Goal: Task Accomplishment & Management: Manage account settings

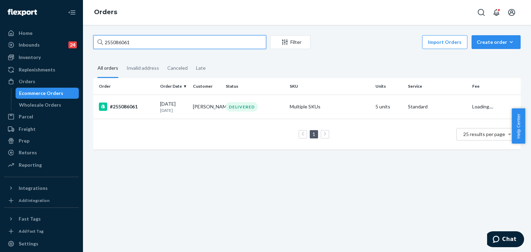
click at [51, 39] on div "Home Inbounds 24 Shipping Plans Problems 24 Inventory Products Replenishments O…" at bounding box center [265, 126] width 531 height 252
type input "255016719"
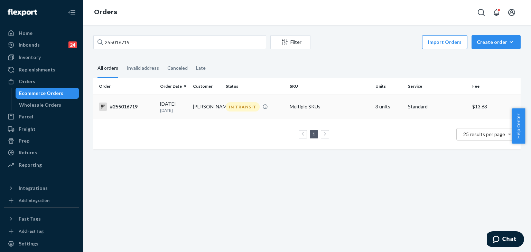
click at [121, 102] on td "#255016719" at bounding box center [125, 107] width 64 height 24
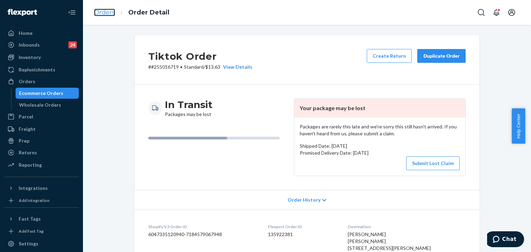
click at [105, 11] on link "Orders" at bounding box center [104, 13] width 21 height 8
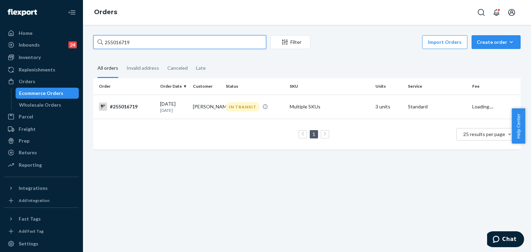
drag, startPoint x: 128, startPoint y: 35, endPoint x: 64, endPoint y: 20, distance: 65.2
click at [65, 20] on div "Home Inbounds 24 Shipping Plans Problems 24 Inventory Products Replenishments O…" at bounding box center [265, 126] width 531 height 252
paste input "217907"
type input "255217907"
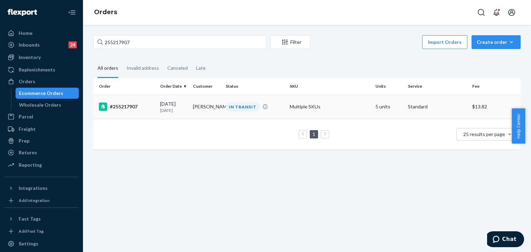
click at [121, 104] on div "#255217907" at bounding box center [127, 107] width 56 height 8
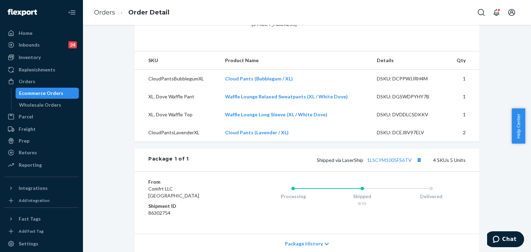
scroll to position [242, 0]
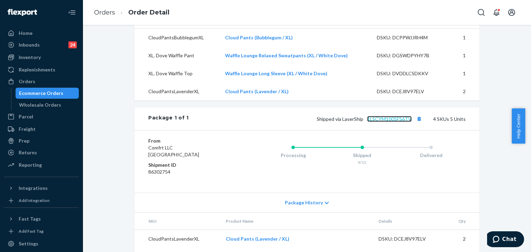
click at [393, 122] on link "1LSCYM1005FS6TV" at bounding box center [389, 119] width 45 height 6
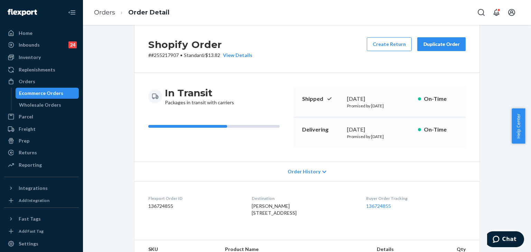
scroll to position [0, 0]
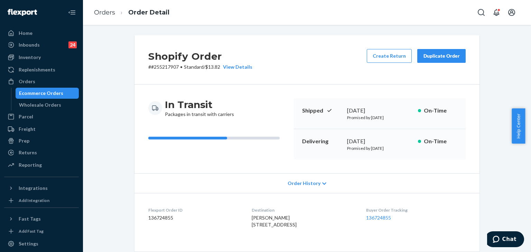
click at [444, 53] on div "Duplicate Order" at bounding box center [441, 56] width 37 height 7
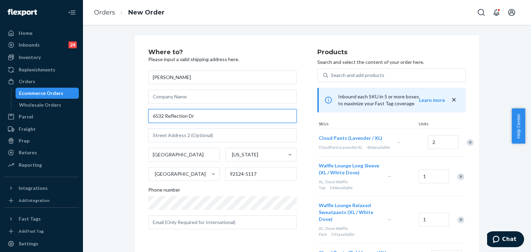
click at [209, 112] on input "6532 Reflection Dr" at bounding box center [222, 116] width 148 height 14
drag, startPoint x: 209, startPoint y: 114, endPoint x: 97, endPoint y: 113, distance: 111.7
click at [97, 113] on div "Where to? Please input a valid shipping address here. [PERSON_NAME] [STREET_ADD…" at bounding box center [307, 210] width 438 height 351
paste input "[STREET_ADDRESS]"
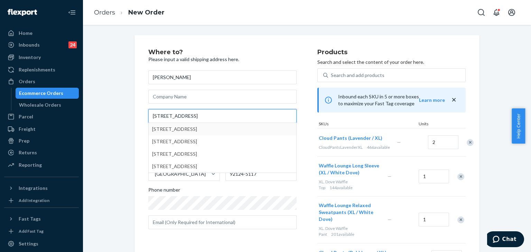
type input "[STREET_ADDRESS]"
type input "[GEOGRAPHIC_DATA]"
type input "91977"
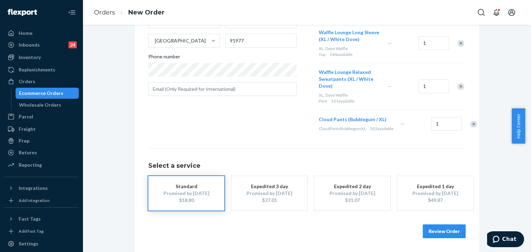
scroll to position [149, 0]
drag, startPoint x: 447, startPoint y: 231, endPoint x: 454, endPoint y: 230, distance: 6.8
click at [448, 231] on button "Review Order" at bounding box center [444, 232] width 43 height 14
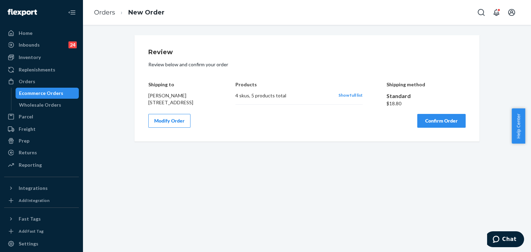
scroll to position [0, 0]
click at [443, 126] on button "Confirm Order" at bounding box center [441, 121] width 48 height 14
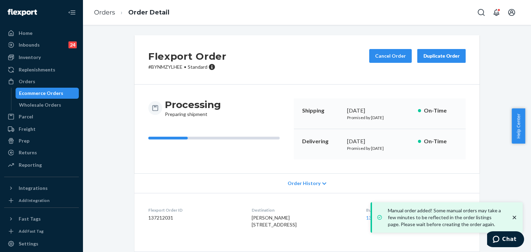
click at [159, 218] on dd "137212031" at bounding box center [194, 218] width 92 height 7
copy dd "137212031"
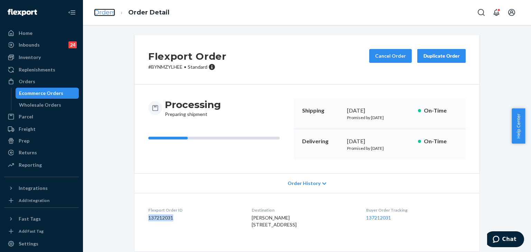
click at [111, 13] on link "Orders" at bounding box center [104, 13] width 21 height 8
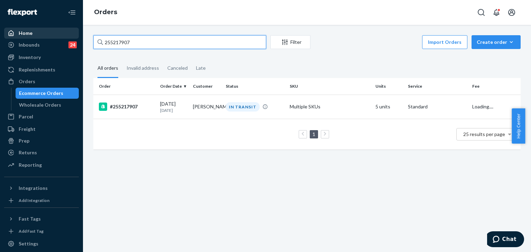
click at [59, 32] on div "Home Inbounds 24 Shipping Plans Problems 24 Inventory Products Replenishments O…" at bounding box center [265, 126] width 531 height 252
paste input "163889"
type input "255163889"
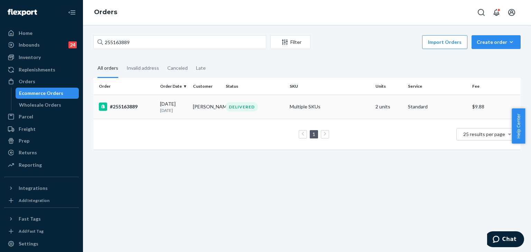
click at [128, 112] on td "#255163889" at bounding box center [125, 107] width 64 height 24
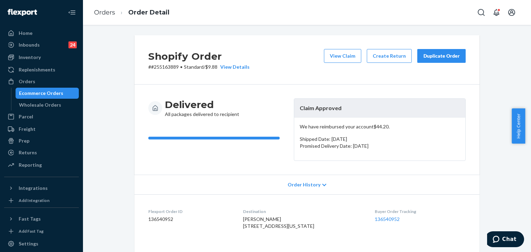
click at [444, 57] on div "Duplicate Order" at bounding box center [441, 56] width 37 height 7
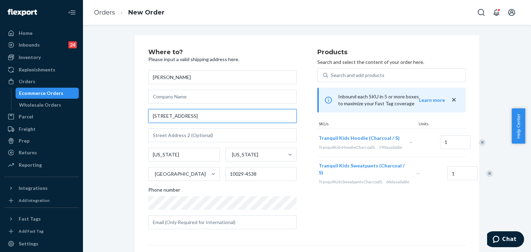
drag, startPoint x: 202, startPoint y: 112, endPoint x: 91, endPoint y: 108, distance: 110.4
click at [91, 108] on div "Where to? Please input a valid shipping address here. [PERSON_NAME] [STREET_ADD…" at bounding box center [307, 192] width 438 height 314
paste input "text"
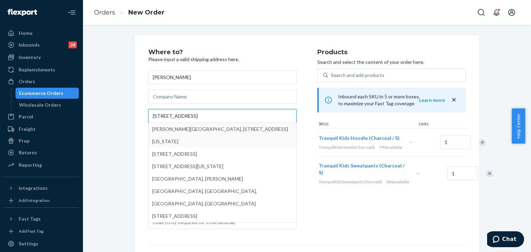
type input "[STREET_ADDRESS]"
type input "[GEOGRAPHIC_DATA] - [US_STATE]"
type input "10029"
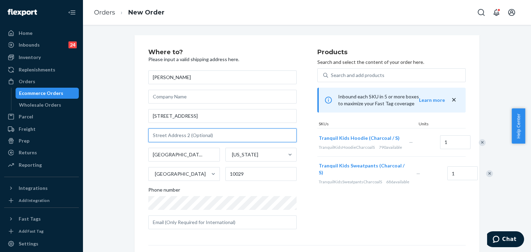
drag, startPoint x: 192, startPoint y: 139, endPoint x: 207, endPoint y: 135, distance: 15.9
click at [192, 139] on input "text" at bounding box center [222, 136] width 148 height 14
paste input "Apt 4D"
type input "Apt 4D"
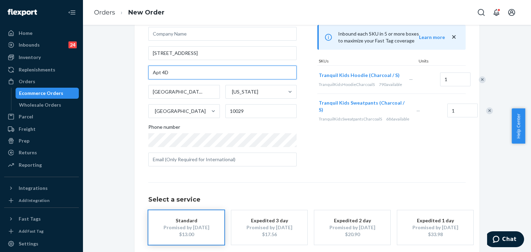
scroll to position [97, 0]
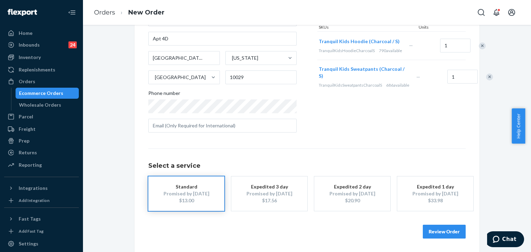
click at [450, 231] on button "Review Order" at bounding box center [444, 232] width 43 height 14
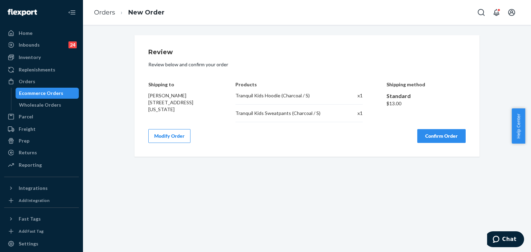
scroll to position [0, 0]
click at [442, 140] on button "Confirm Order" at bounding box center [441, 136] width 48 height 14
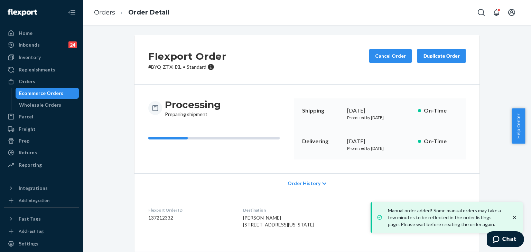
click at [159, 220] on dd "137212332" at bounding box center [190, 218] width 84 height 7
copy dd "137212332"
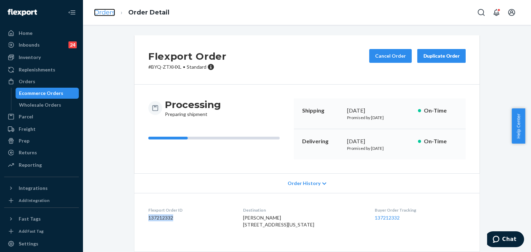
click at [101, 12] on link "Orders" at bounding box center [104, 13] width 21 height 8
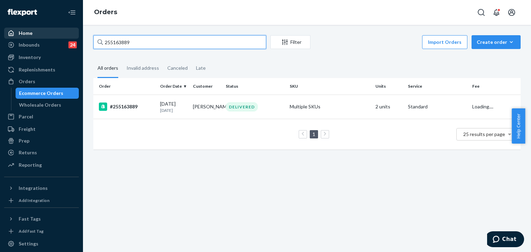
drag, startPoint x: 148, startPoint y: 40, endPoint x: 68, endPoint y: 31, distance: 80.7
click at [66, 31] on div "Home Inbounds 24 Shipping Plans Problems 24 Inventory Products Replenishments O…" at bounding box center [265, 126] width 531 height 252
paste input "4884100"
type input "254884100"
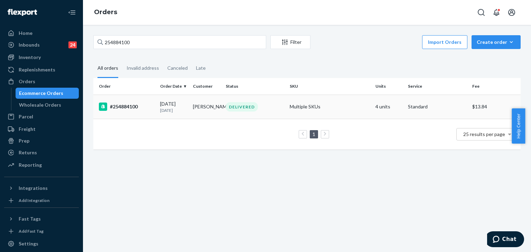
click at [132, 105] on div "#254884100" at bounding box center [127, 107] width 56 height 8
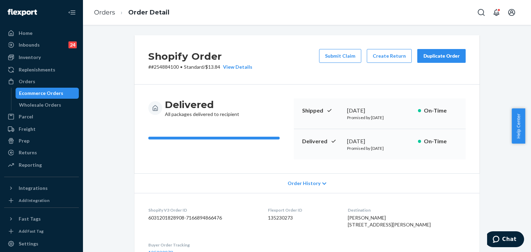
click at [440, 56] on div "Duplicate Order" at bounding box center [441, 56] width 37 height 7
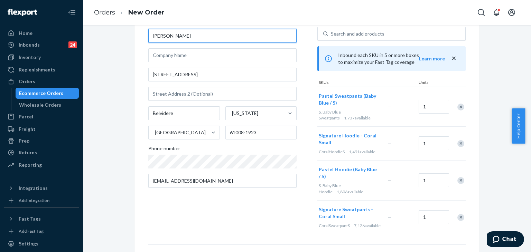
scroll to position [104, 0]
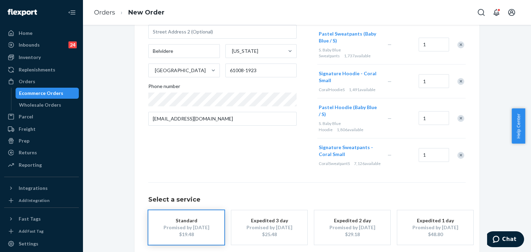
click at [457, 158] on div "Remove Item" at bounding box center [460, 155] width 7 height 7
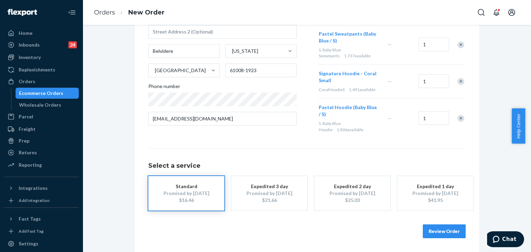
click at [459, 119] on div "Remove Item" at bounding box center [460, 118] width 7 height 7
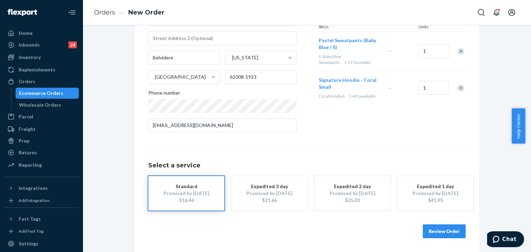
scroll to position [97, 0]
drag, startPoint x: 457, startPoint y: 53, endPoint x: 455, endPoint y: 49, distance: 4.5
click at [457, 52] on div "Remove Item" at bounding box center [460, 51] width 7 height 7
click at [445, 231] on button "Review Order" at bounding box center [444, 232] width 43 height 14
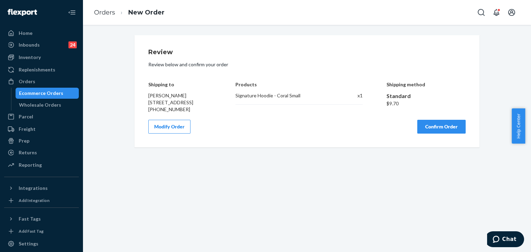
scroll to position [0, 0]
click at [306, 97] on div "Shipping to [PERSON_NAME] [STREET_ADDRESS] [PHONE_NUMBER] Products Signature Ho…" at bounding box center [306, 92] width 317 height 41
click at [451, 133] on button "Confirm Order" at bounding box center [441, 127] width 48 height 14
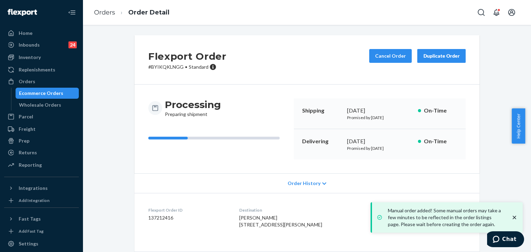
click at [159, 216] on dd "137212416" at bounding box center [188, 218] width 80 height 7
copy dd "137212416"
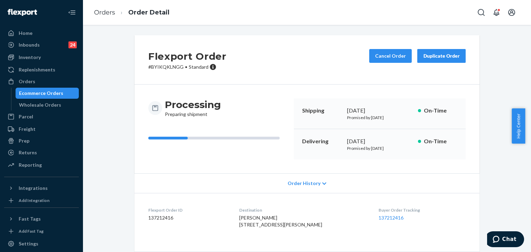
click at [115, 8] on li "Order Detail" at bounding box center [142, 12] width 54 height 9
click at [111, 11] on link "Orders" at bounding box center [104, 13] width 21 height 8
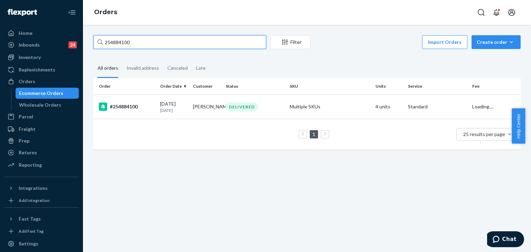
drag, startPoint x: 141, startPoint y: 38, endPoint x: 88, endPoint y: 37, distance: 52.9
click at [72, 32] on div "Home Inbounds 24 Shipping Plans Problems 24 Inventory Products Replenishments O…" at bounding box center [265, 126] width 531 height 252
paste input "5253064"
type input "255253064"
click at [135, 106] on div "#255253064" at bounding box center [127, 107] width 56 height 8
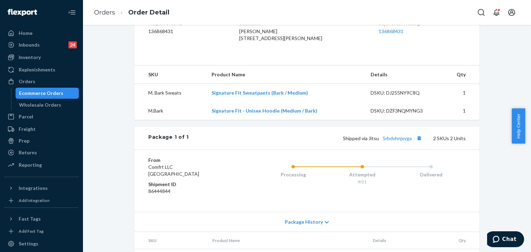
scroll to position [207, 0]
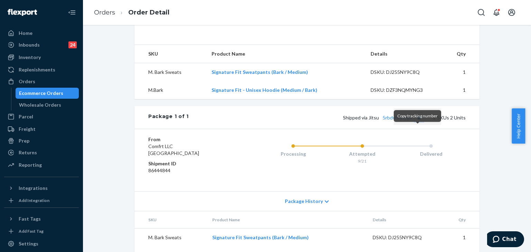
click at [417, 122] on button "Copy tracking number" at bounding box center [419, 117] width 9 height 9
click at [114, 9] on link "Orders" at bounding box center [104, 13] width 21 height 8
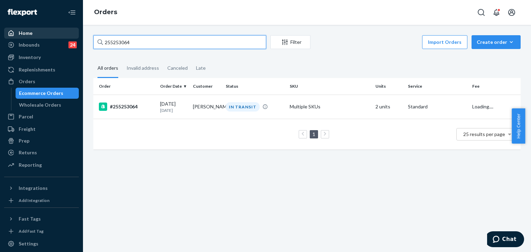
drag, startPoint x: 151, startPoint y: 45, endPoint x: 44, endPoint y: 31, distance: 108.4
click at [43, 30] on div "Home Inbounds 24 Shipping Plans Problems 24 Inventory Products Replenishments O…" at bounding box center [265, 126] width 531 height 252
paste input "303398"
type input "255303398"
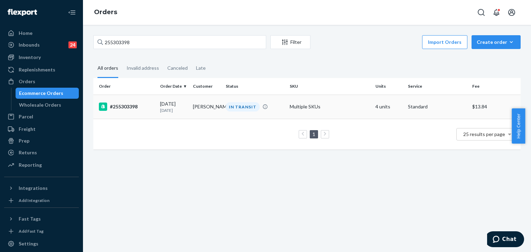
click at [122, 106] on div "#255303398" at bounding box center [127, 107] width 56 height 8
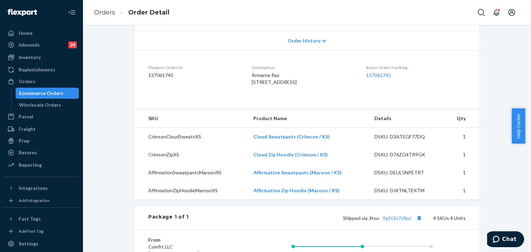
scroll to position [173, 0]
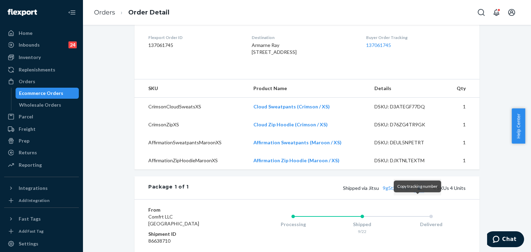
click at [418, 193] on button "Copy tracking number" at bounding box center [419, 188] width 9 height 9
click at [419, 193] on button "Copy tracking number" at bounding box center [419, 188] width 9 height 9
click at [102, 6] on ol "Orders Order Detail" at bounding box center [132, 12] width 86 height 20
click at [110, 11] on link "Orders" at bounding box center [104, 13] width 21 height 8
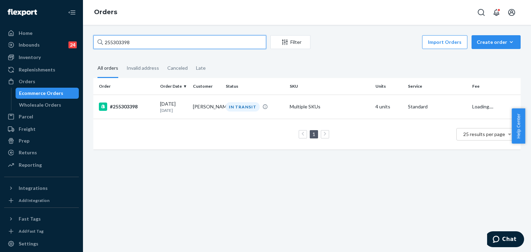
drag, startPoint x: 144, startPoint y: 40, endPoint x: 83, endPoint y: 31, distance: 61.2
click at [80, 28] on div "Home Inbounds 24 Shipping Plans Problems 24 Inventory Products Replenishments O…" at bounding box center [265, 126] width 531 height 252
paste input "[PERSON_NAME]"
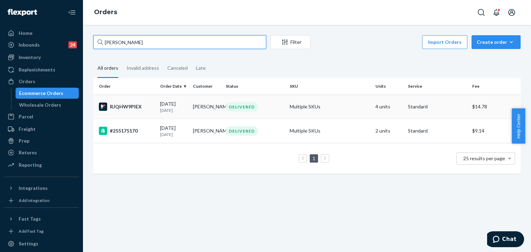
type input "[PERSON_NAME]"
click at [126, 107] on div "RJQHW9PIEX" at bounding box center [127, 107] width 56 height 8
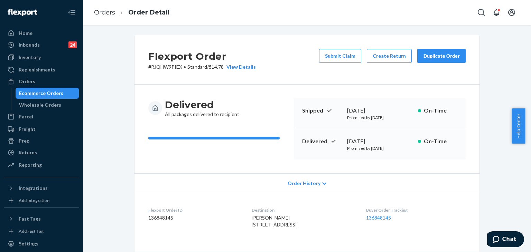
click at [166, 66] on p "# RJQHW9PIEX • Standard / $14.78 View Details" at bounding box center [202, 67] width 108 height 7
copy p "RJQHW9PIEX"
click at [325, 76] on div "Flexport Order # RJQHW9PIEX • Standard / $14.78 View Details Submit Claim Creat…" at bounding box center [307, 59] width 345 height 49
click at [347, 60] on button "Submit Claim" at bounding box center [340, 56] width 42 height 14
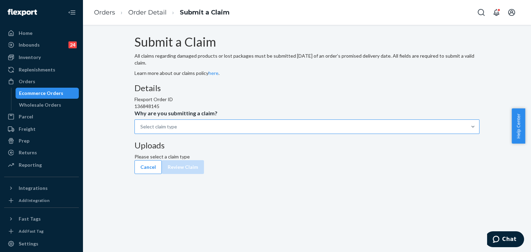
click at [258, 134] on div "Select claim type" at bounding box center [301, 127] width 332 height 14
click at [141, 130] on input "Why are you submitting a claim? Select claim type" at bounding box center [140, 126] width 1 height 7
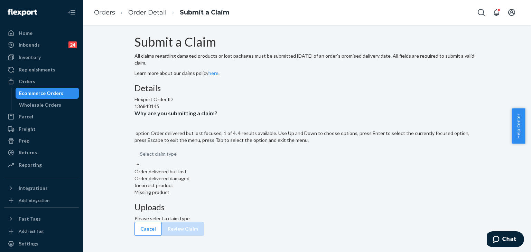
click at [255, 175] on div "Order delivered but lost" at bounding box center [307, 171] width 345 height 7
click at [141, 158] on input "Why are you submitting a claim? option Order delivered but lost focused, 1 of 4…" at bounding box center [140, 154] width 1 height 7
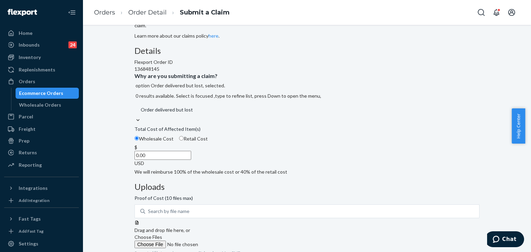
scroll to position [98, 0]
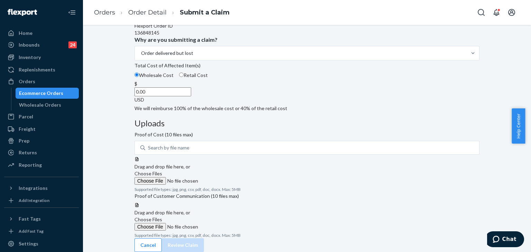
click at [162, 217] on span "Choose Files" at bounding box center [149, 220] width 28 height 6
click at [229, 223] on input "Choose Files" at bounding box center [182, 227] width 94 height 8
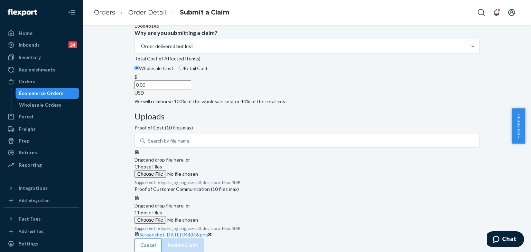
click at [162, 210] on span "Choose Files" at bounding box center [149, 213] width 28 height 6
click at [229, 216] on input "Choose Files" at bounding box center [182, 220] width 94 height 8
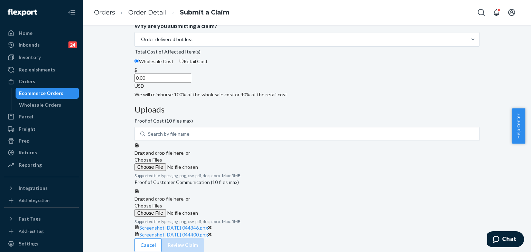
click at [229, 203] on label "Choose Files" at bounding box center [182, 210] width 94 height 15
click at [229, 210] on input "Choose Files" at bounding box center [182, 214] width 94 height 8
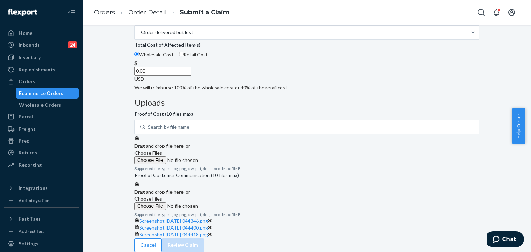
scroll to position [75, 0]
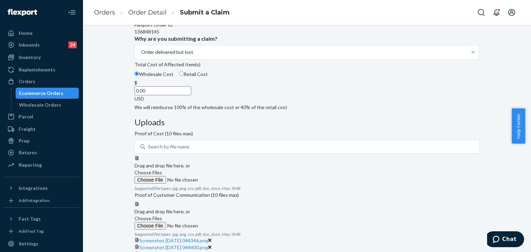
click at [162, 170] on span "Choose Files" at bounding box center [149, 173] width 28 height 6
click at [229, 176] on input "Choose Files" at bounding box center [182, 180] width 94 height 8
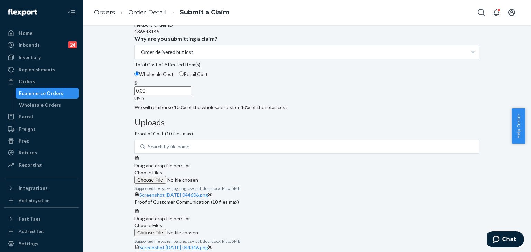
click at [162, 170] on span "Choose Files" at bounding box center [149, 173] width 28 height 6
click at [229, 176] on input "Choose Files" at bounding box center [182, 180] width 94 height 8
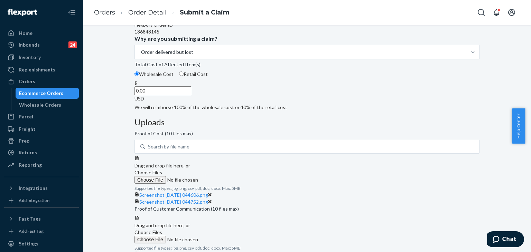
click at [162, 170] on span "Choose Files" at bounding box center [149, 173] width 28 height 6
click at [229, 176] on input "Choose Files" at bounding box center [182, 180] width 94 height 8
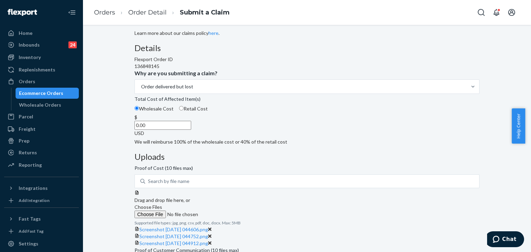
scroll to position [40, 0]
click at [162, 204] on span "Choose Files" at bounding box center [149, 207] width 28 height 6
click at [229, 211] on input "Choose Files" at bounding box center [182, 215] width 94 height 8
click at [191, 130] on input "0.00" at bounding box center [163, 125] width 57 height 9
type input "202.00"
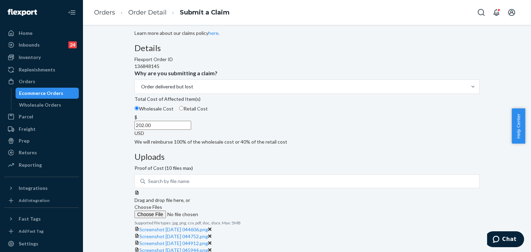
click at [214, 146] on div "Details Flexport Order ID 136848145 Why are you submitting a claim? Order deliv…" at bounding box center [307, 95] width 345 height 102
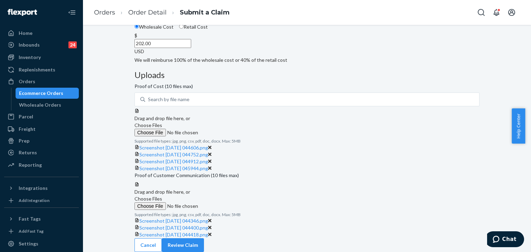
scroll to position [286, 0]
click at [204, 241] on button "Review Claim" at bounding box center [183, 246] width 42 height 14
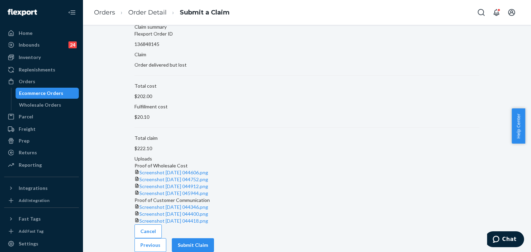
scroll to position [141, 0]
click at [214, 241] on button "Submit Claim" at bounding box center [193, 246] width 42 height 14
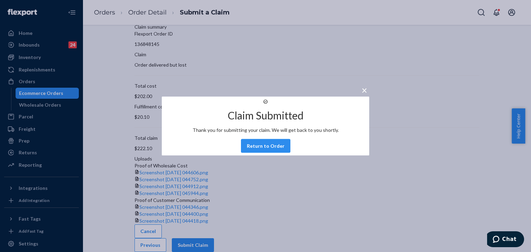
click at [274, 146] on div "Claim Submitted Thank you for submitting your claim. We will get back to you sh…" at bounding box center [265, 126] width 207 height 59
click at [275, 150] on button "Return to Order" at bounding box center [265, 146] width 49 height 14
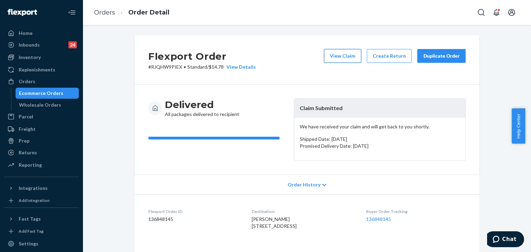
click at [345, 53] on button "View Claim" at bounding box center [342, 56] width 37 height 14
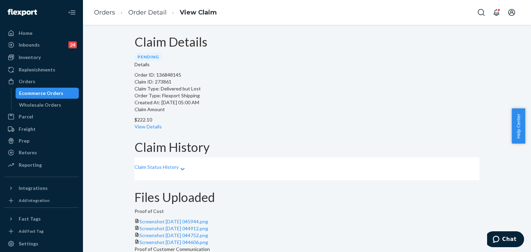
drag, startPoint x: 450, startPoint y: 82, endPoint x: 332, endPoint y: 9, distance: 138.8
click at [450, 82] on div "Details Order ID: 136848145 Claim ID: 273861 Claim Type: Delivered but Lost Ord…" at bounding box center [307, 95] width 345 height 69
click at [148, 13] on link "Order Detail" at bounding box center [147, 13] width 38 height 8
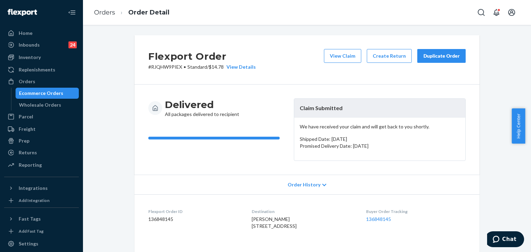
click at [166, 67] on p "# RJQHW9PIEX • Standard / $14.78 View Details" at bounding box center [202, 67] width 108 height 7
copy p "RJQHW9PIEX"
click at [110, 12] on link "Orders" at bounding box center [104, 13] width 21 height 8
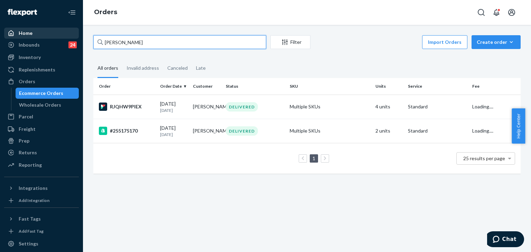
drag, startPoint x: 143, startPoint y: 41, endPoint x: 71, endPoint y: 36, distance: 71.7
click at [68, 36] on div "Home Inbounds 24 Shipping Plans Problems 24 Inventory Products Replenishments O…" at bounding box center [265, 126] width 531 height 252
paste input "253645262"
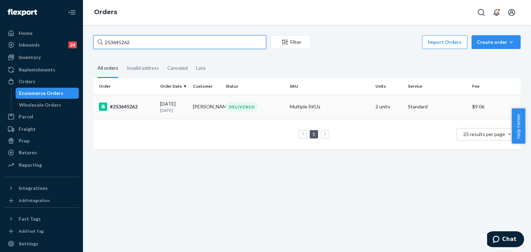
type input "253645262"
click at [124, 105] on div "#253645262" at bounding box center [127, 107] width 56 height 8
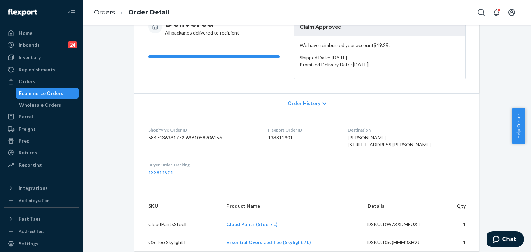
scroll to position [138, 0]
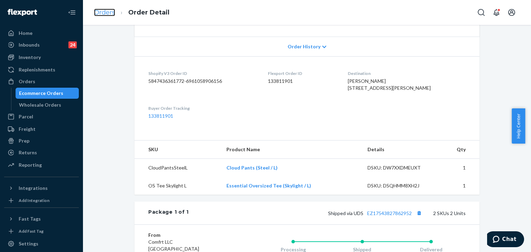
click at [112, 10] on link "Orders" at bounding box center [104, 13] width 21 height 8
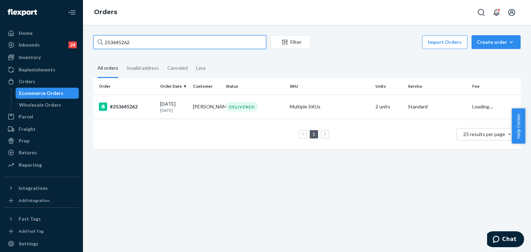
drag, startPoint x: 161, startPoint y: 41, endPoint x: 87, endPoint y: 41, distance: 74.0
click at [87, 41] on div "253645262 Filter Import Orders Create order Ecommerce order Removal order All o…" at bounding box center [307, 139] width 448 height 228
paste input "468992"
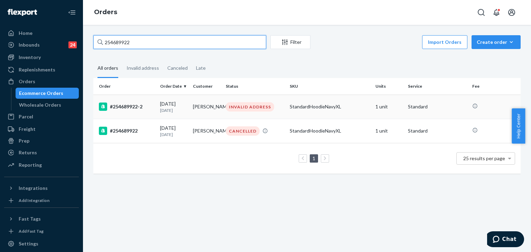
type input "254689922"
click at [131, 105] on div "#254689922-2" at bounding box center [127, 107] width 56 height 8
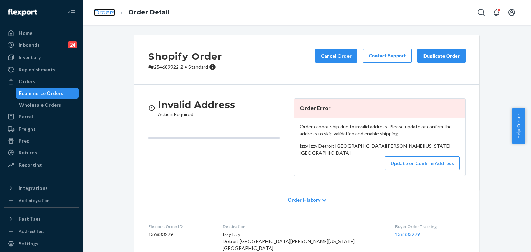
click at [104, 12] on link "Orders" at bounding box center [104, 13] width 21 height 8
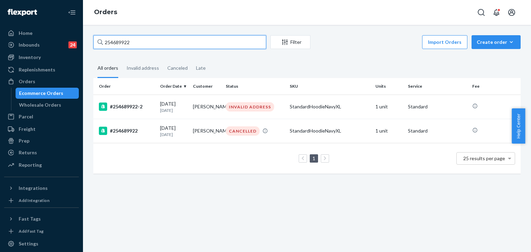
drag, startPoint x: 144, startPoint y: 44, endPoint x: 100, endPoint y: 20, distance: 50.1
click at [77, 30] on div "Home Inbounds 24 Shipping Plans Problems 24 Inventory Products Replenishments O…" at bounding box center [265, 126] width 531 height 252
paste input "5293685"
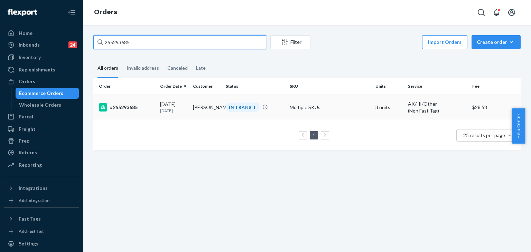
type input "255293685"
click at [139, 102] on td "#255293685" at bounding box center [125, 107] width 64 height 25
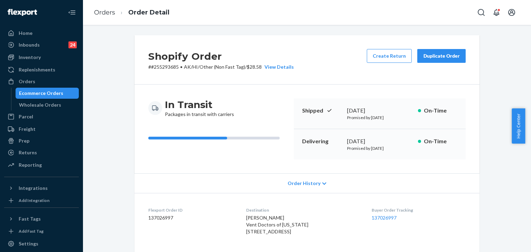
scroll to position [69, 0]
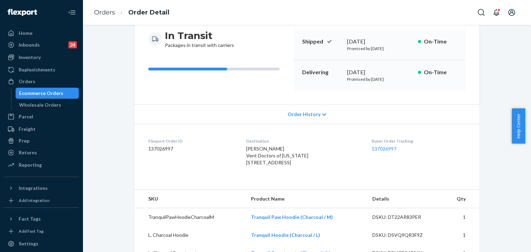
click at [365, 175] on dl "Flexport Order ID 137026997 Destination [PERSON_NAME] Vent Doctors of [US_STATE…" at bounding box center [307, 153] width 345 height 59
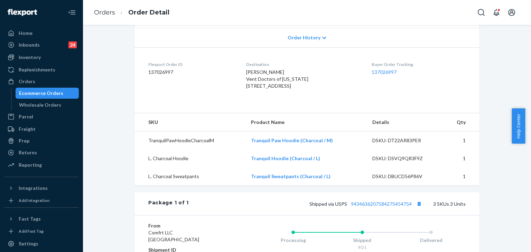
scroll to position [8, 0]
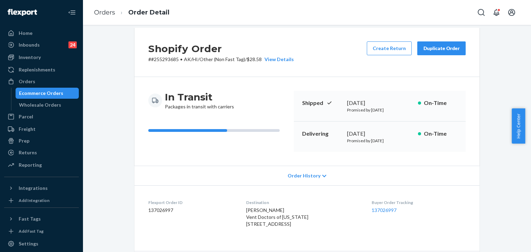
click at [302, 151] on div "Delivering [DATE] Promised by [DATE] On-Time" at bounding box center [380, 137] width 172 height 30
click at [108, 14] on link "Orders" at bounding box center [104, 13] width 21 height 8
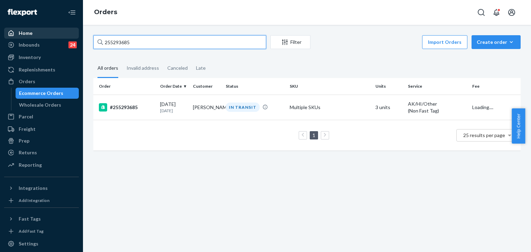
drag, startPoint x: 138, startPoint y: 37, endPoint x: 57, endPoint y: 31, distance: 81.8
click at [50, 34] on div "Home Inbounds 24 Shipping Plans Problems 24 Inventory Products Replenishments O…" at bounding box center [265, 126] width 531 height 252
paste input "50077"
type input "255250077"
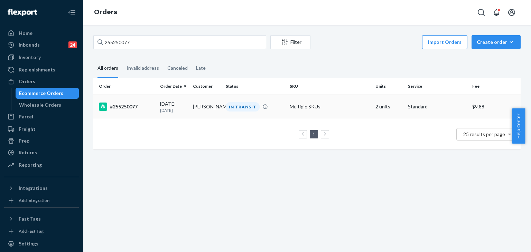
click at [134, 105] on div "#255250077" at bounding box center [127, 107] width 56 height 8
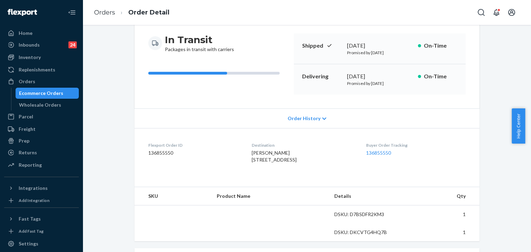
scroll to position [138, 0]
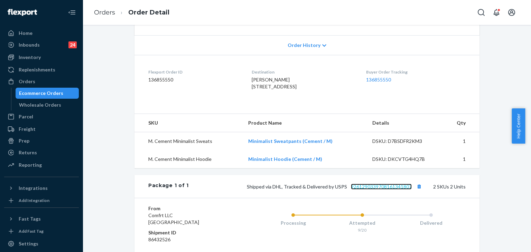
click at [388, 190] on link "9261290339708161341807" at bounding box center [381, 187] width 61 height 6
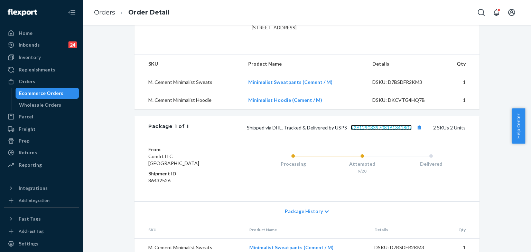
scroll to position [241, 0]
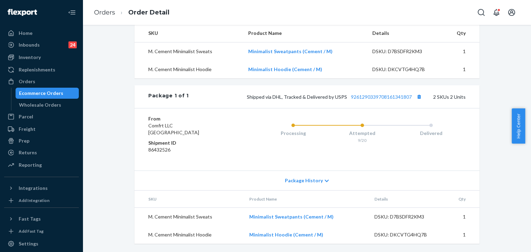
click at [315, 182] on span "Package History" at bounding box center [304, 180] width 38 height 7
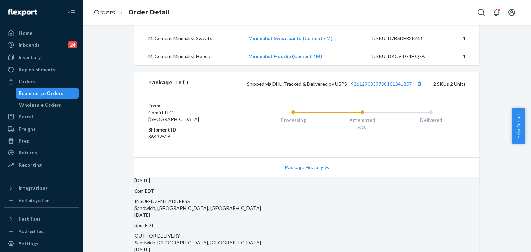
scroll to position [345, 0]
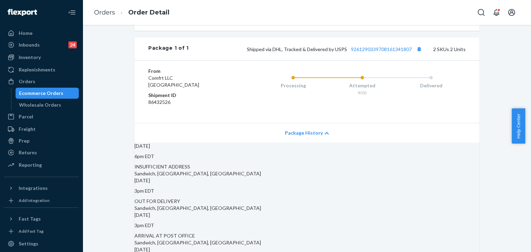
click at [315, 137] on span "Package History" at bounding box center [304, 133] width 38 height 7
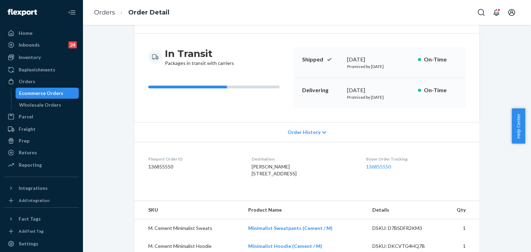
scroll to position [104, 0]
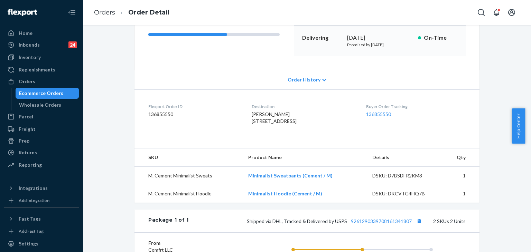
click at [107, 18] on ol "Orders Order Detail" at bounding box center [132, 12] width 86 height 20
click at [107, 11] on link "Orders" at bounding box center [104, 13] width 21 height 8
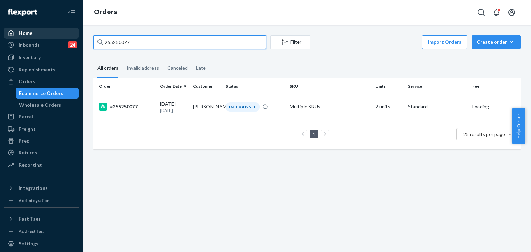
drag, startPoint x: 71, startPoint y: 35, endPoint x: 64, endPoint y: 35, distance: 6.2
click at [64, 35] on div "Home Inbounds 24 Shipping Plans Problems 24 Inventory Products Replenishments O…" at bounding box center [265, 126] width 531 height 252
paste input "96624"
type input "255296624"
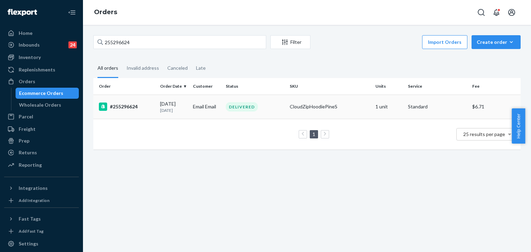
click at [137, 104] on div "#255296624" at bounding box center [127, 107] width 56 height 8
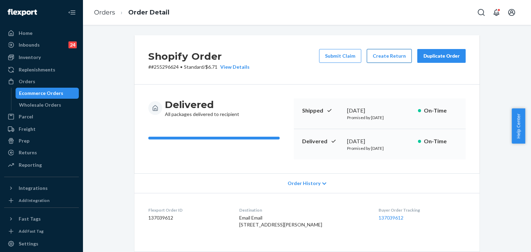
click at [389, 59] on button "Create Return" at bounding box center [389, 56] width 45 height 14
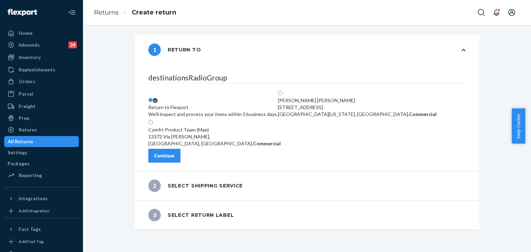
click at [175, 159] on div "Continue" at bounding box center [164, 155] width 20 height 7
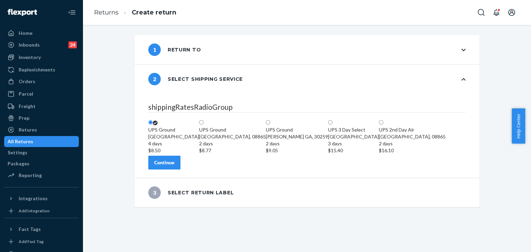
click at [181, 170] on button "Continue" at bounding box center [164, 163] width 32 height 14
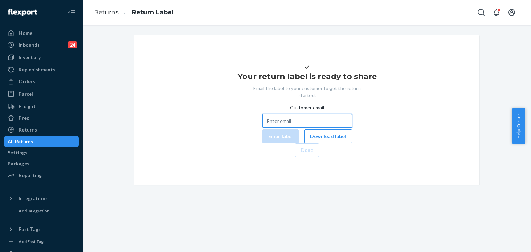
click at [281, 128] on input "Customer email" at bounding box center [307, 121] width 90 height 14
paste input "[EMAIL_ADDRESS][DOMAIN_NAME]"
type input "[EMAIL_ADDRESS][DOMAIN_NAME]"
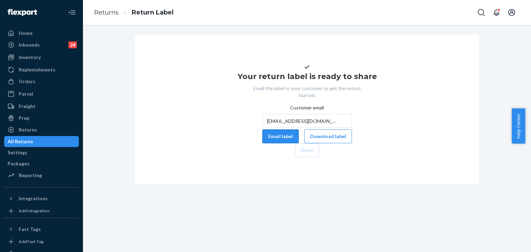
click at [262, 144] on button "Email label" at bounding box center [280, 137] width 36 height 14
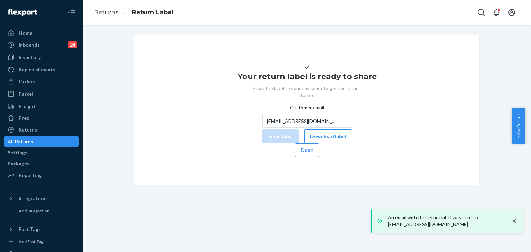
click at [466, 90] on div "Your return label is ready to share Email the label to your customer to get the…" at bounding box center [307, 110] width 334 height 94
click at [37, 80] on div "Orders" at bounding box center [41, 82] width 73 height 10
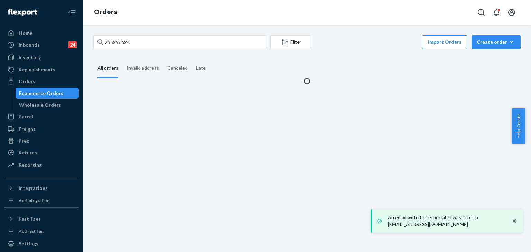
click at [179, 35] on div "255296624 Filter Import Orders Create order Ecommerce order Removal order All o…" at bounding box center [307, 139] width 448 height 228
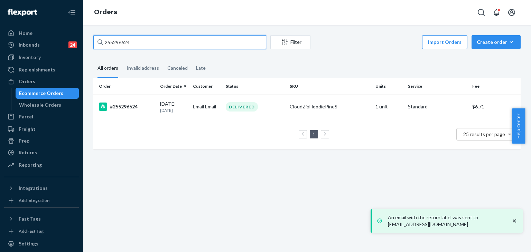
click at [156, 44] on input "255296624" at bounding box center [179, 42] width 173 height 14
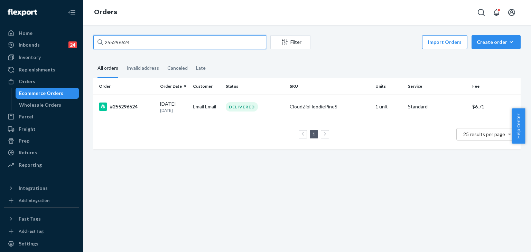
drag, startPoint x: 165, startPoint y: 45, endPoint x: 109, endPoint y: 39, distance: 56.3
click at [110, 40] on input "255296624" at bounding box center [179, 42] width 173 height 14
paste input "255283149"
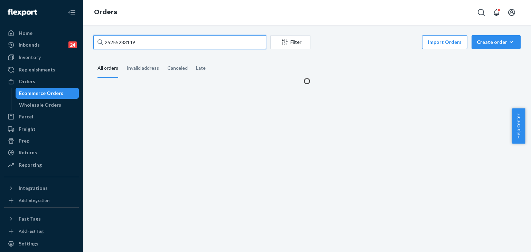
paste input "text"
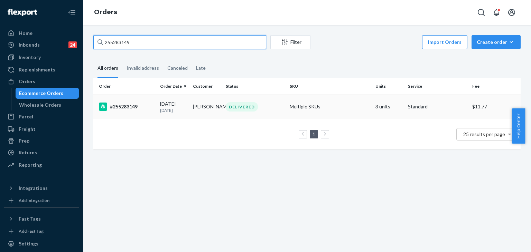
type input "255283149"
click at [125, 107] on div "#255283149" at bounding box center [127, 107] width 56 height 8
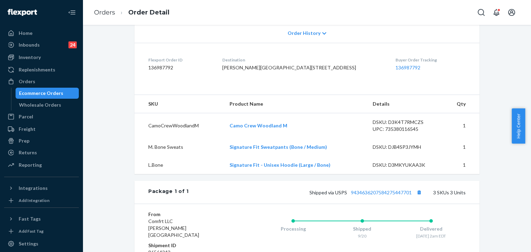
scroll to position [118, 0]
